Goal: Find specific fact: Find specific fact

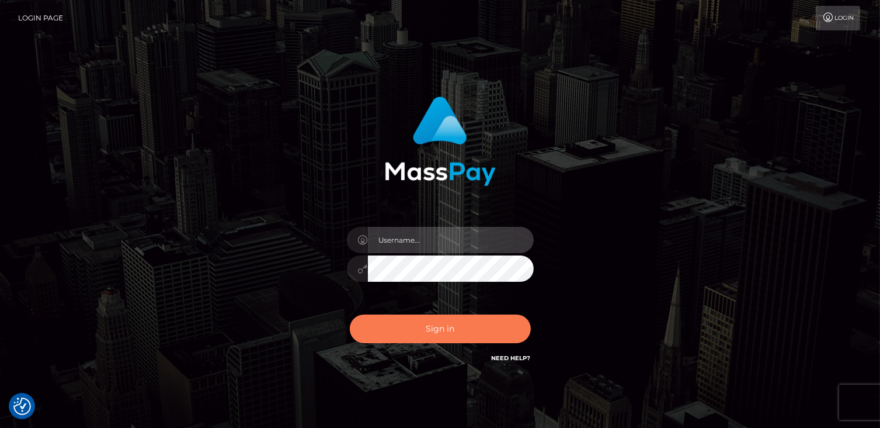
type input "catalinad"
click at [509, 328] on button "Sign in" at bounding box center [440, 328] width 181 height 29
type input "catalinad"
click at [414, 329] on button "Sign in" at bounding box center [440, 328] width 181 height 29
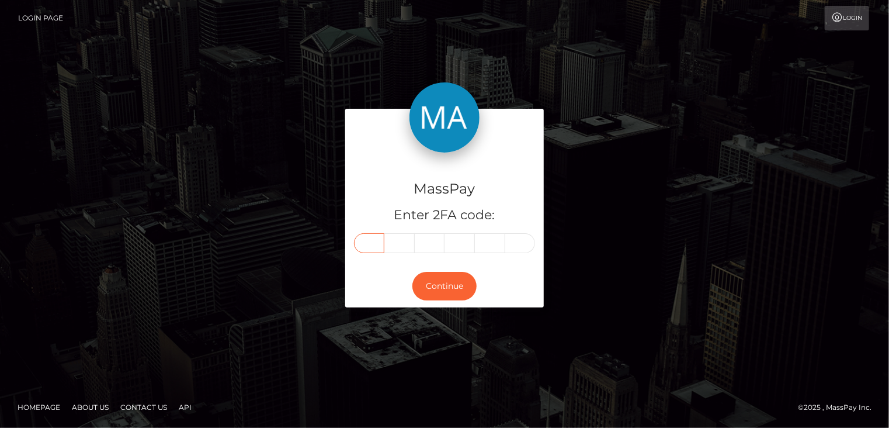
click at [374, 245] on input "text" at bounding box center [369, 243] width 30 height 20
type input "1"
type input "7"
type input "8"
type input "3"
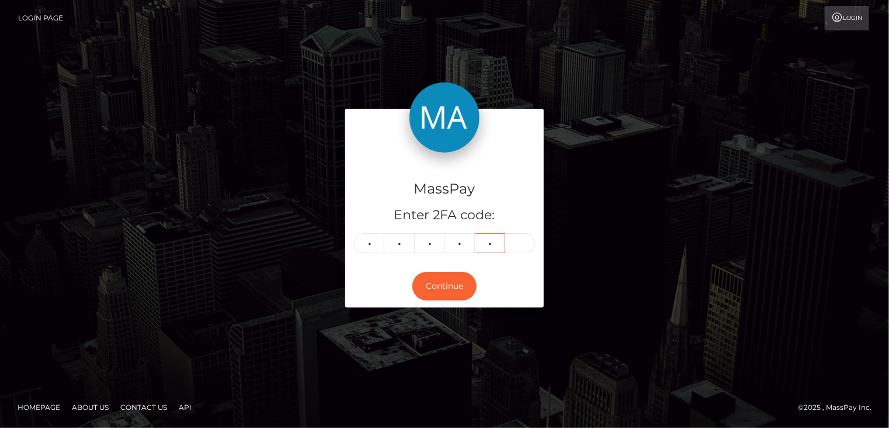
type input "7"
type input "1"
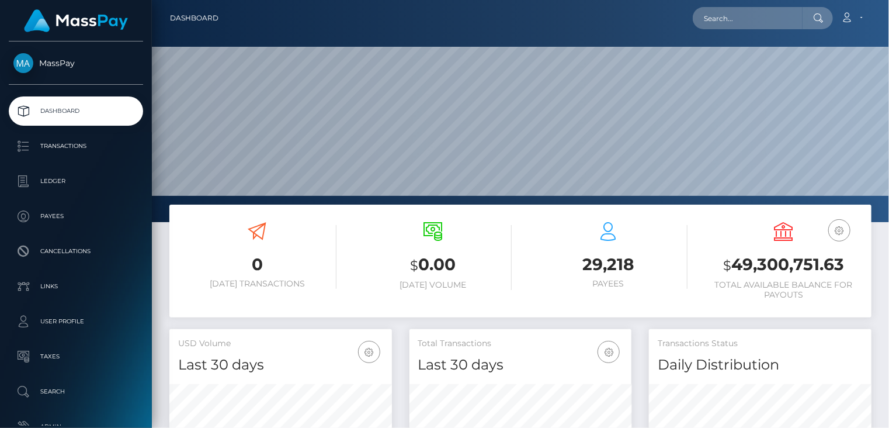
scroll to position [207, 222]
paste input "MSP56f4e4fe20bb669"
type input "MSP56f4e4fe20bb669"
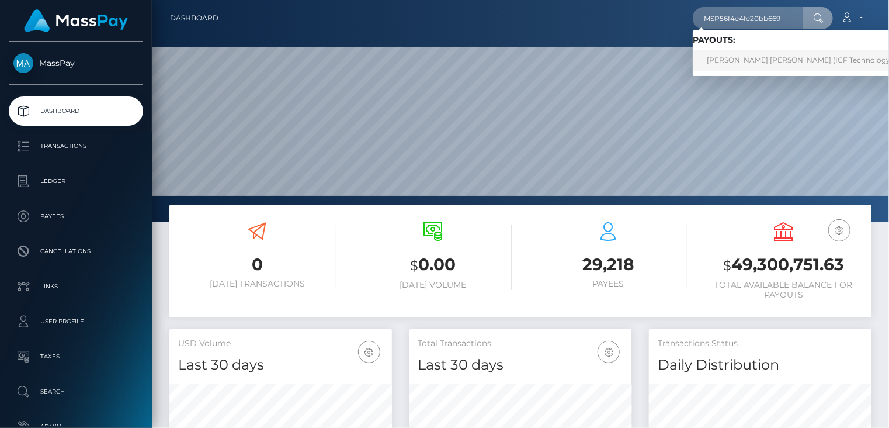
click at [730, 56] on link "Mariangela Nathalia Reyes Rojas (ICF Technology, Inc. - )" at bounding box center [811, 61] width 237 height 22
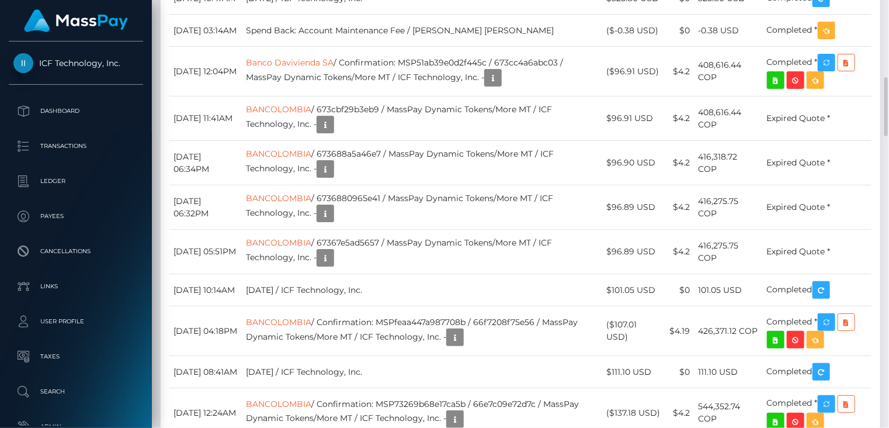
scroll to position [1949, 0]
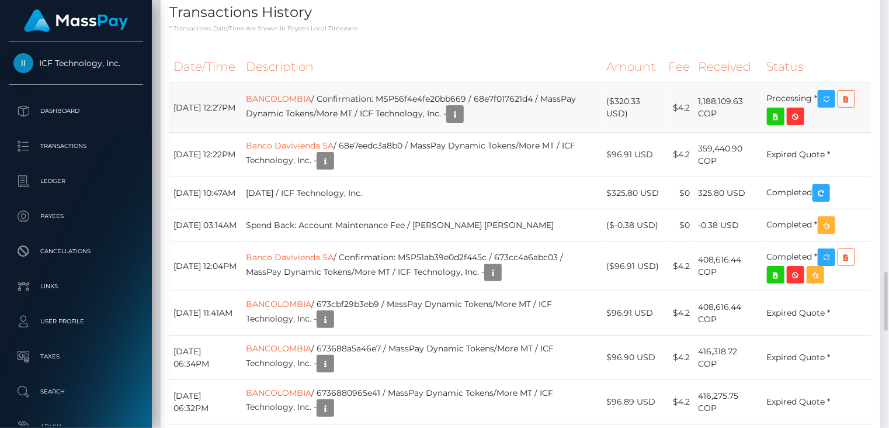
click at [456, 133] on td "BANCOLOMBIA / Confirmation: MSP56f4e4fe20bb669 / 68e7f017621d4 / MassPay Dynami…" at bounding box center [422, 108] width 361 height 50
copy td "MSP56f4e4fe20bb669"
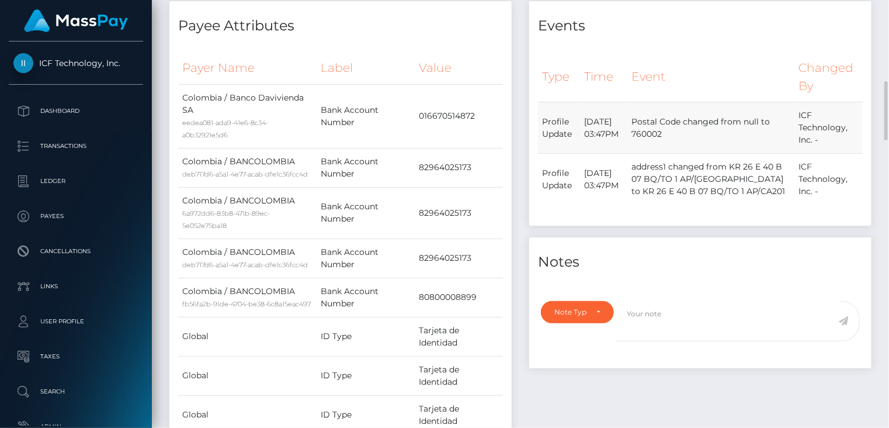
scroll to position [0, 0]
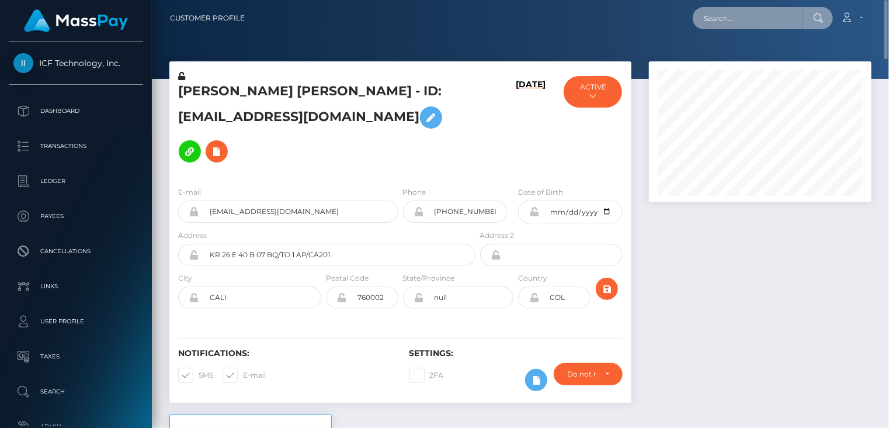
paste input "MSP37ddd4ca58774af"
type input "MSP37ddd4ca58774af"
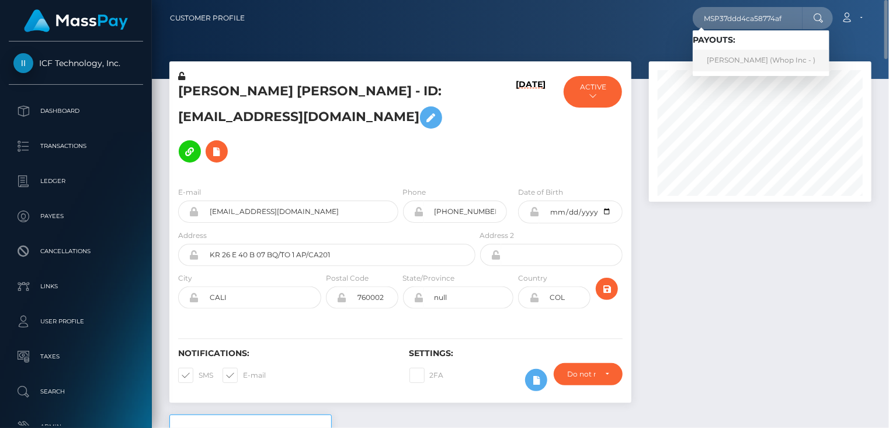
click at [724, 63] on link "RASHEED AHMED (Whop Inc - )" at bounding box center [761, 61] width 137 height 22
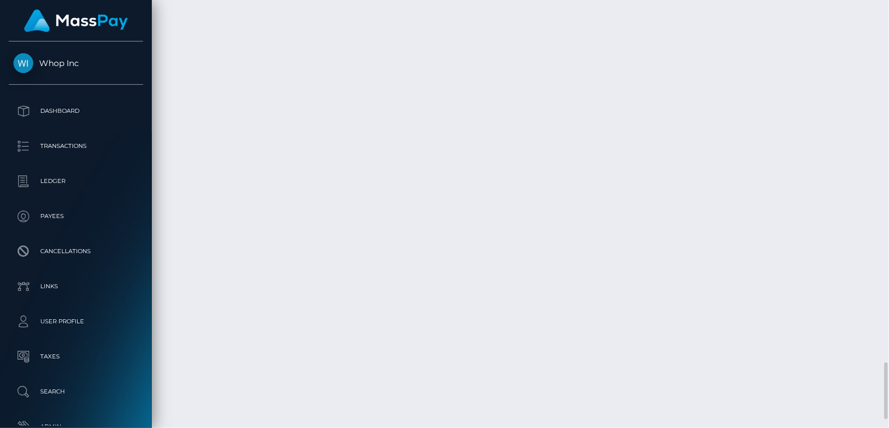
scroll to position [2791, 0]
copy td "MSP37ddd4ca58774af"
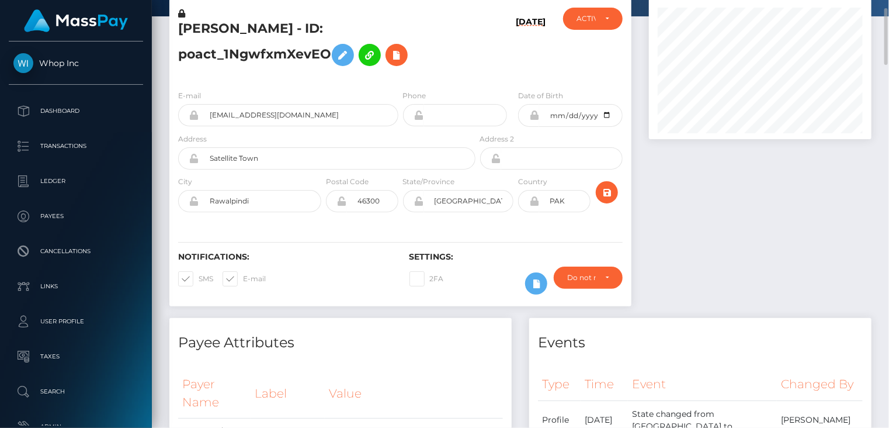
scroll to position [0, 0]
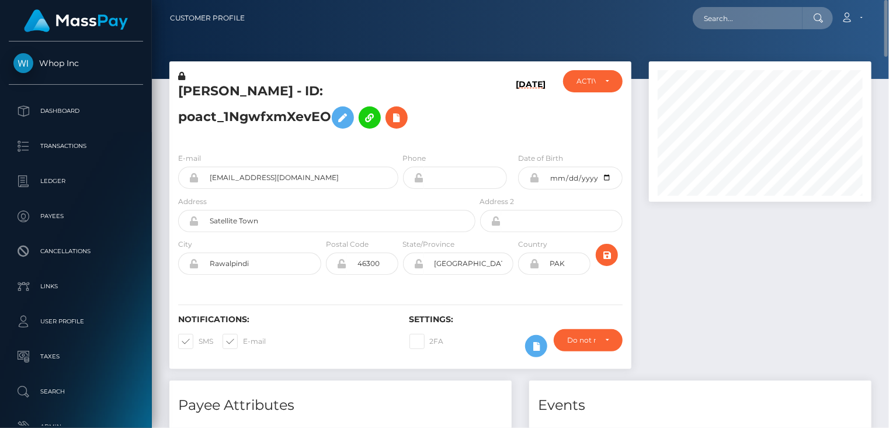
click at [231, 92] on h5 "RASHEED AHMED - ID: poact_1NgwfxmXevEO" at bounding box center [323, 108] width 291 height 52
copy h5 "RASHEED"
paste input "MSP0e6d087e3ed193f"
type input "MSP0e6d087e3ed193f"
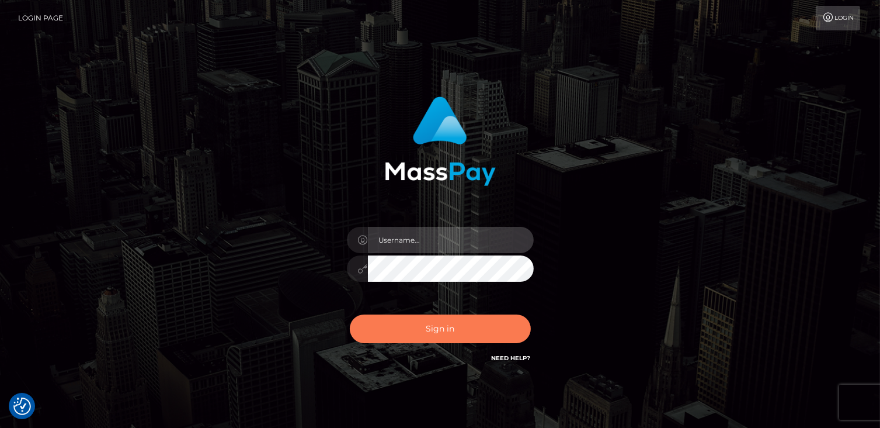
type input "catalinad"
click at [439, 339] on button "Sign in" at bounding box center [440, 328] width 181 height 29
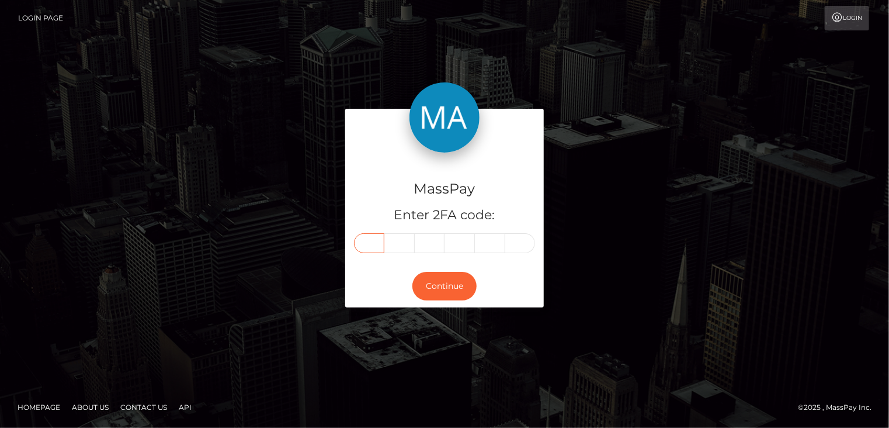
click at [370, 239] on input "text" at bounding box center [369, 243] width 30 height 20
type input "4"
type input "6"
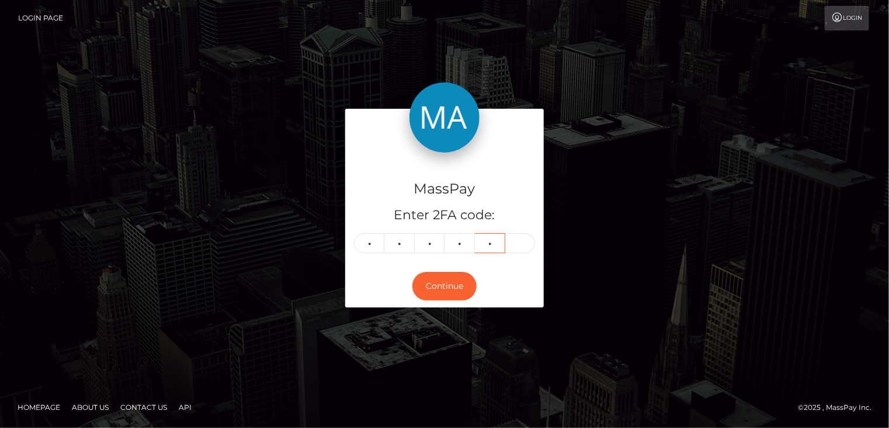
type input "3"
type input "1"
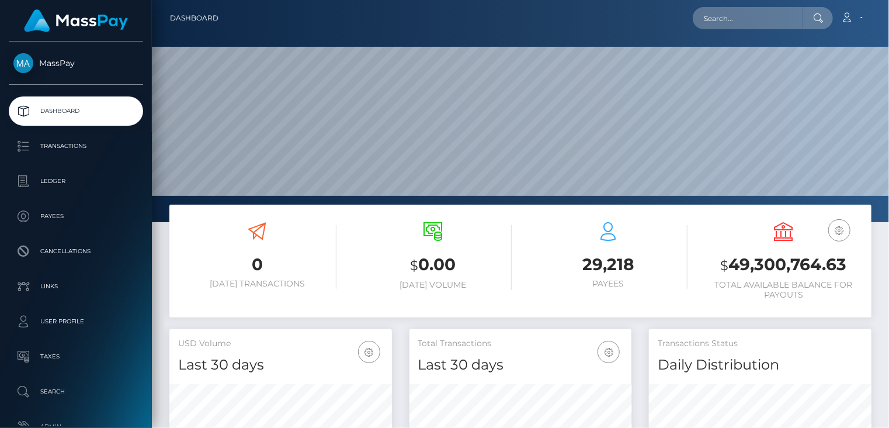
scroll to position [207, 222]
paste input "MSP0e6d087e3ed193f"
type input "MSP0e6d087e3ed193f"
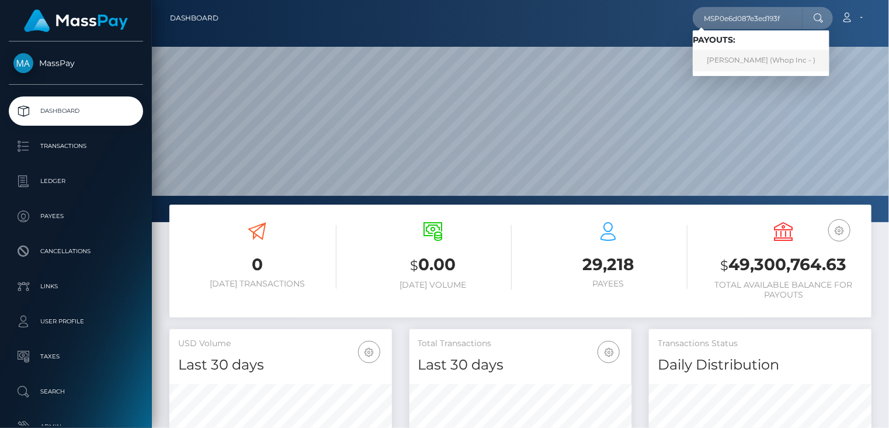
click at [732, 57] on link "[PERSON_NAME] (Whop Inc - )" at bounding box center [761, 61] width 137 height 22
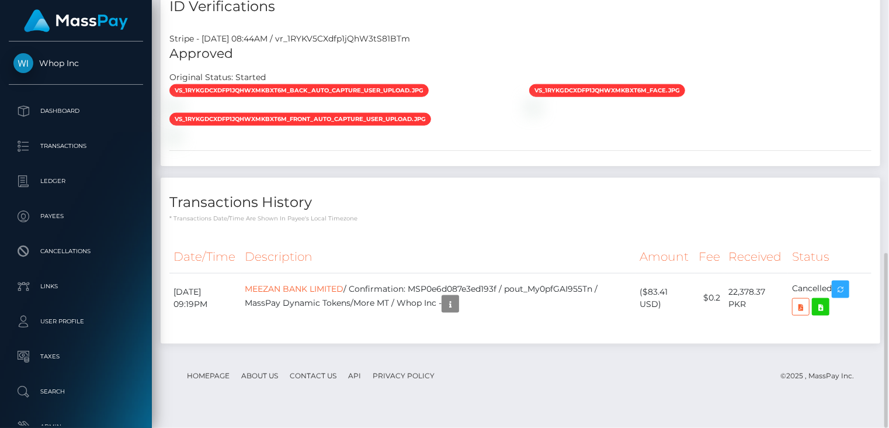
scroll to position [140, 222]
click at [566, 300] on td "MEEZAN BANK LIMITED / Confirmation: MSP0e6d087e3ed193f / pout_My0pfGAI955Tn / M…" at bounding box center [439, 298] width 396 height 50
copy td "pout_My0pfGAI955Tn"
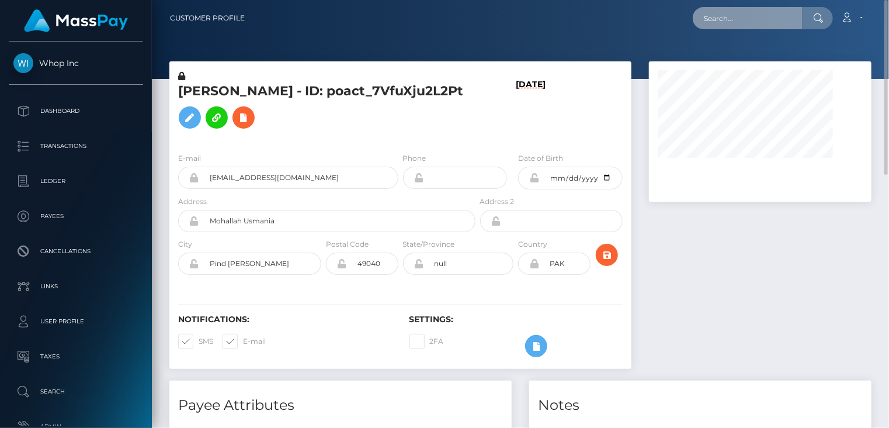
paste input "poact_v2NHWtxsdYFz"
type input "poact_v2NHWtxsdYFz"
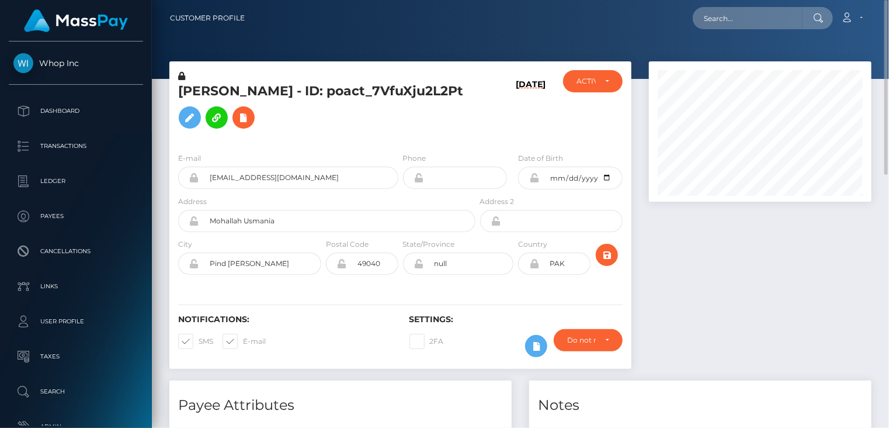
click at [292, 98] on h5 "[PERSON_NAME] - ID: poact_7VfuXju2L2Pt" at bounding box center [323, 108] width 291 height 52
copy h5 "[PERSON_NAME] - ID: poact_7VfuXju2L2Pt"
